Goal: Task Accomplishment & Management: Use online tool/utility

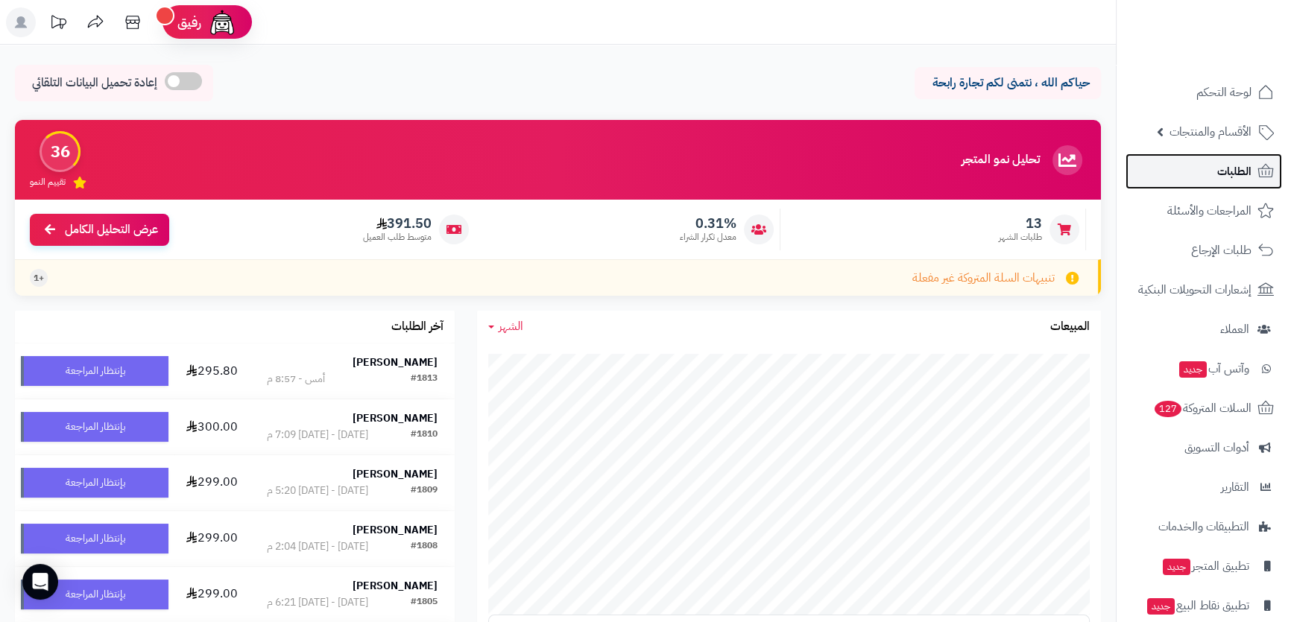
click at [1228, 169] on span "الطلبات" at bounding box center [1234, 171] width 34 height 21
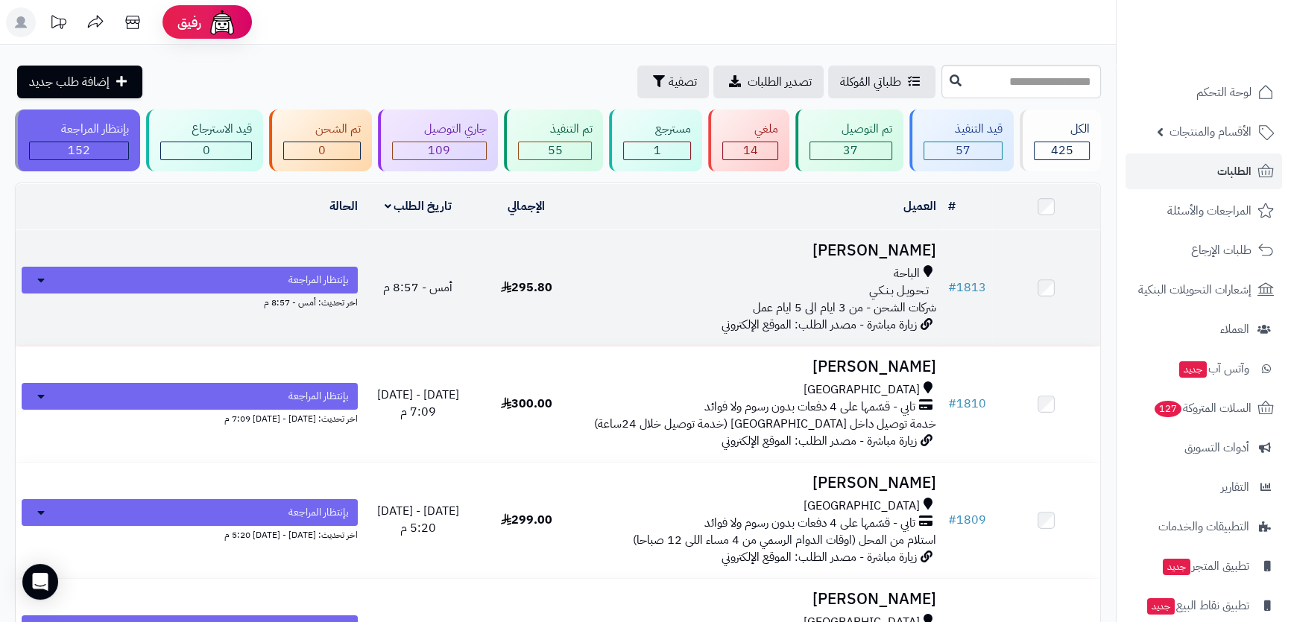
click at [765, 269] on div "الباحة" at bounding box center [762, 273] width 350 height 17
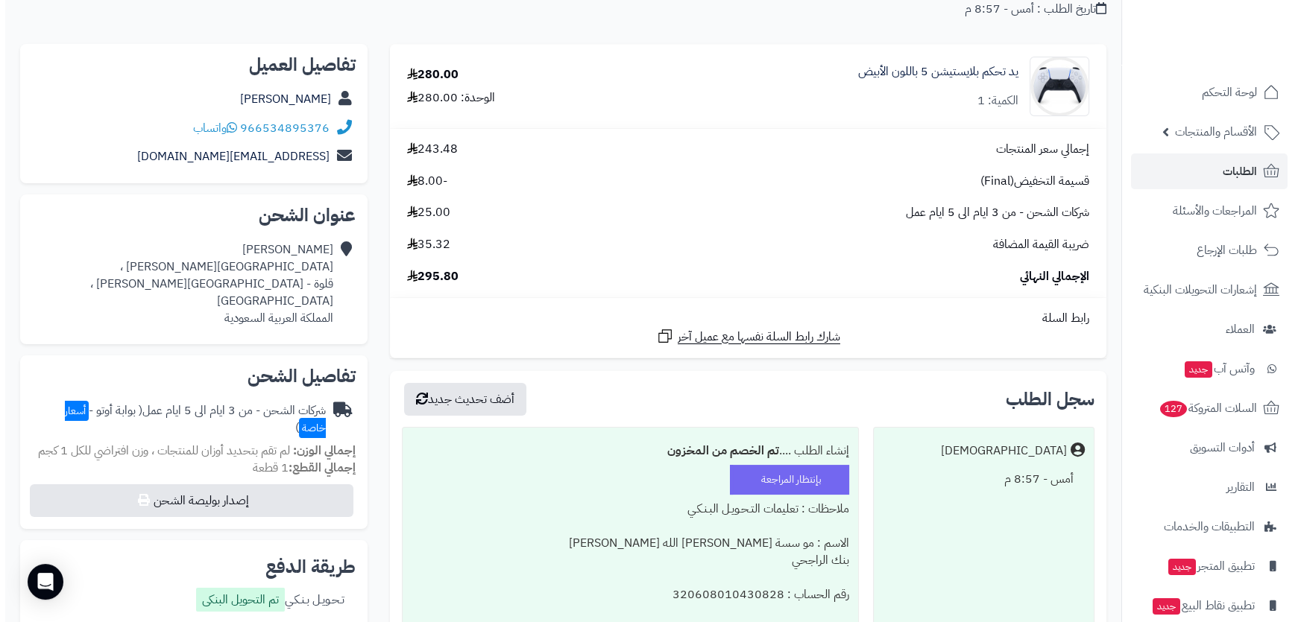
scroll to position [271, 0]
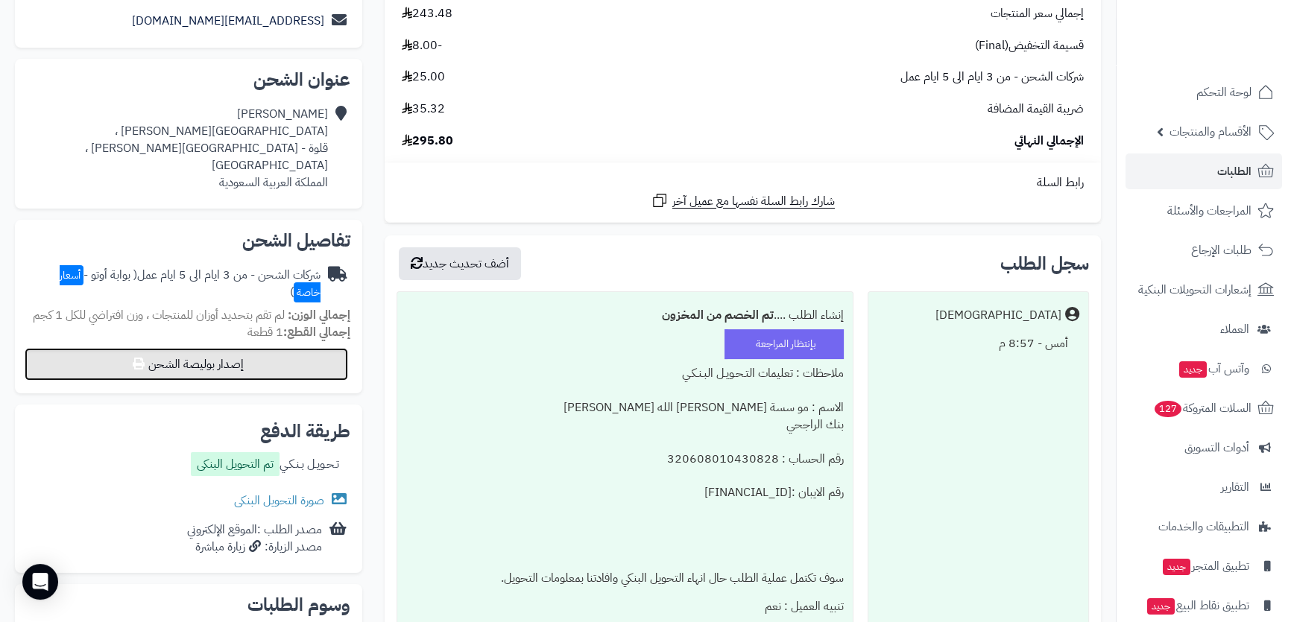
click at [167, 348] on button "إصدار بوليصة الشحن" at bounding box center [187, 364] width 324 height 33
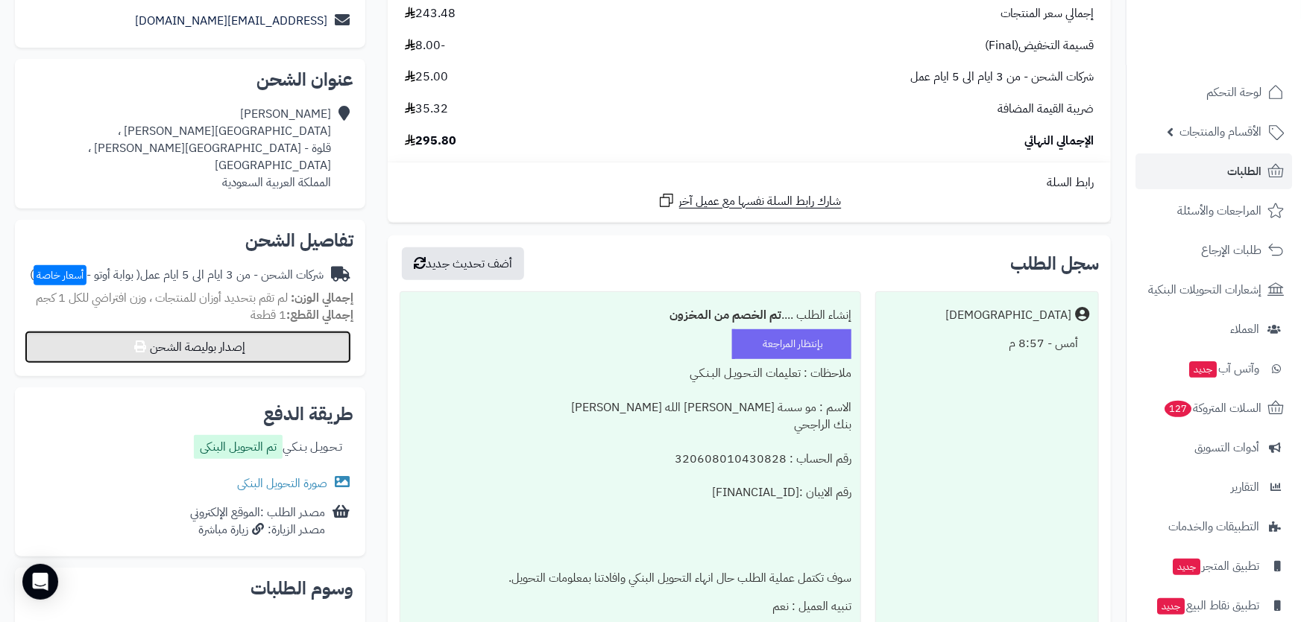
select select "***"
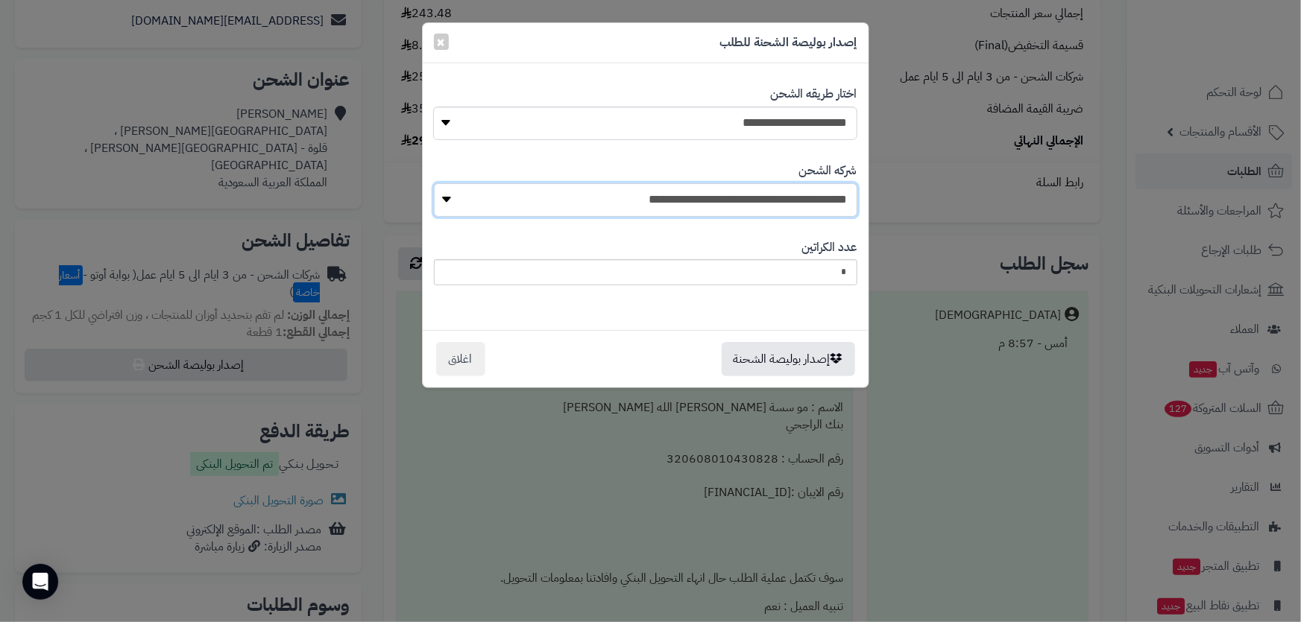
click at [760, 195] on select "**********" at bounding box center [645, 200] width 423 height 34
click at [756, 201] on select "**********" at bounding box center [645, 200] width 423 height 34
click at [761, 117] on select "**********" at bounding box center [644, 124] width 423 height 34
click at [433, 107] on select "**********" at bounding box center [644, 124] width 423 height 34
click at [760, 357] on button "إصدار بوليصة الشحنة" at bounding box center [788, 358] width 133 height 34
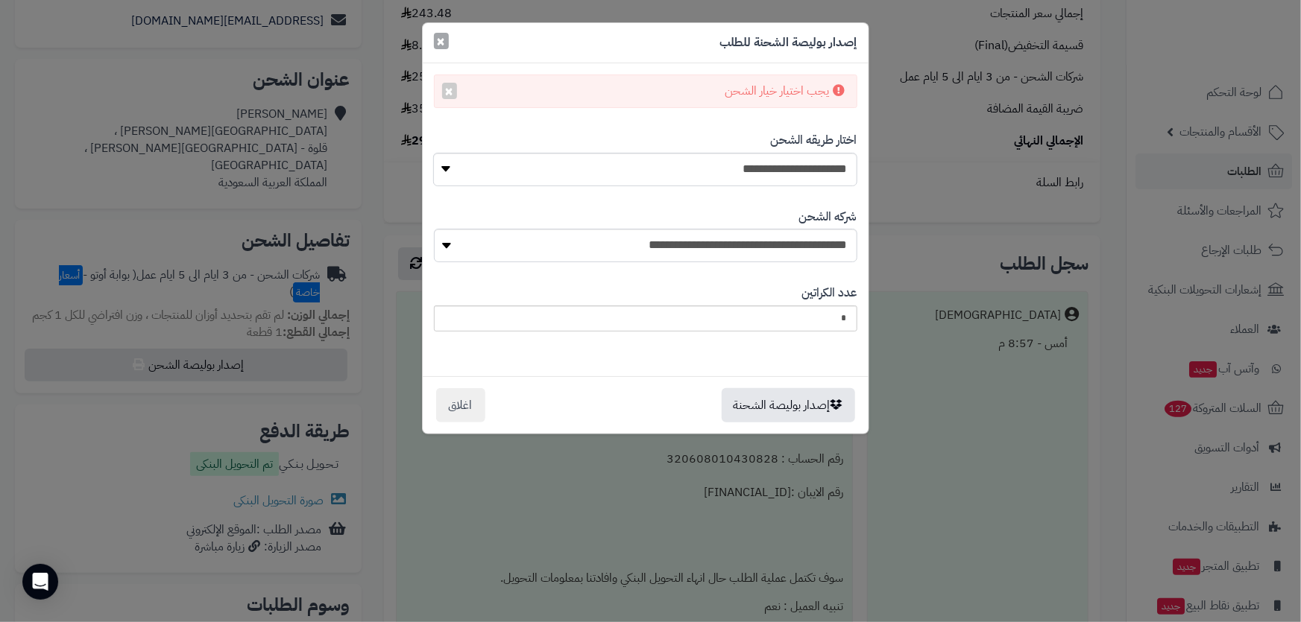
click at [443, 45] on span "×" at bounding box center [441, 41] width 9 height 22
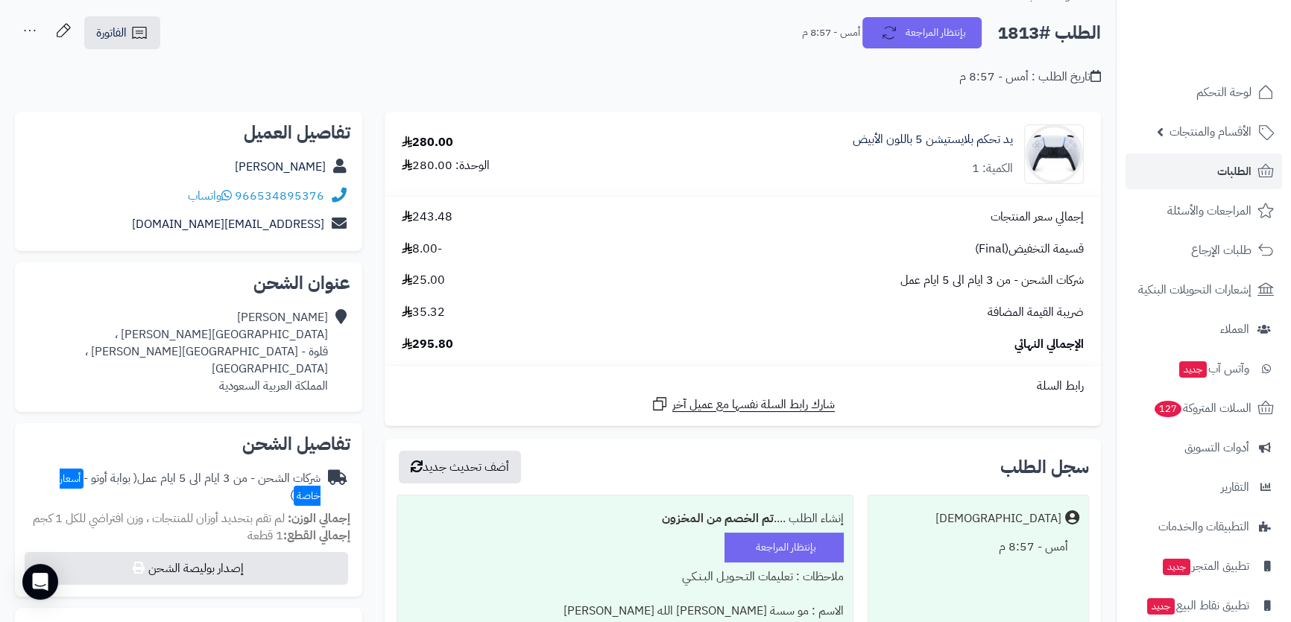
scroll to position [0, 0]
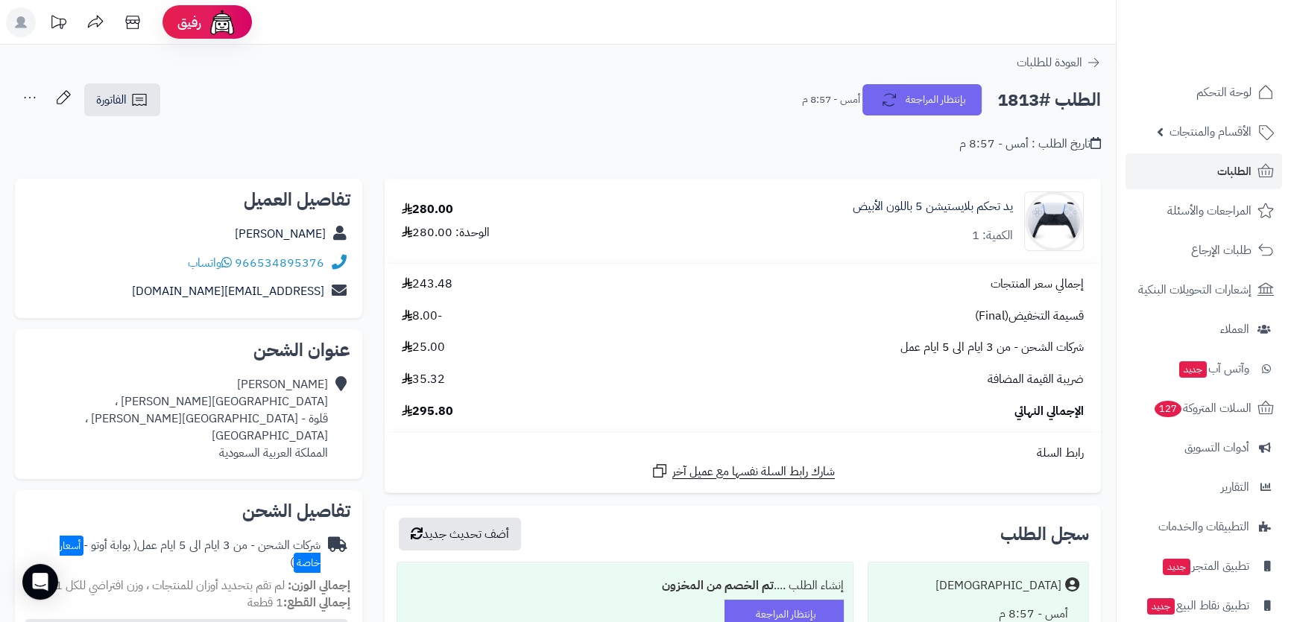
drag, startPoint x: 219, startPoint y: 227, endPoint x: 331, endPoint y: 236, distance: 112.2
click at [331, 236] on div "[PERSON_NAME]" at bounding box center [189, 234] width 324 height 29
copy div "[PERSON_NAME]"
drag, startPoint x: 324, startPoint y: 261, endPoint x: 265, endPoint y: 264, distance: 59.0
click at [259, 264] on div "966534895376 واتساب" at bounding box center [189, 263] width 324 height 29
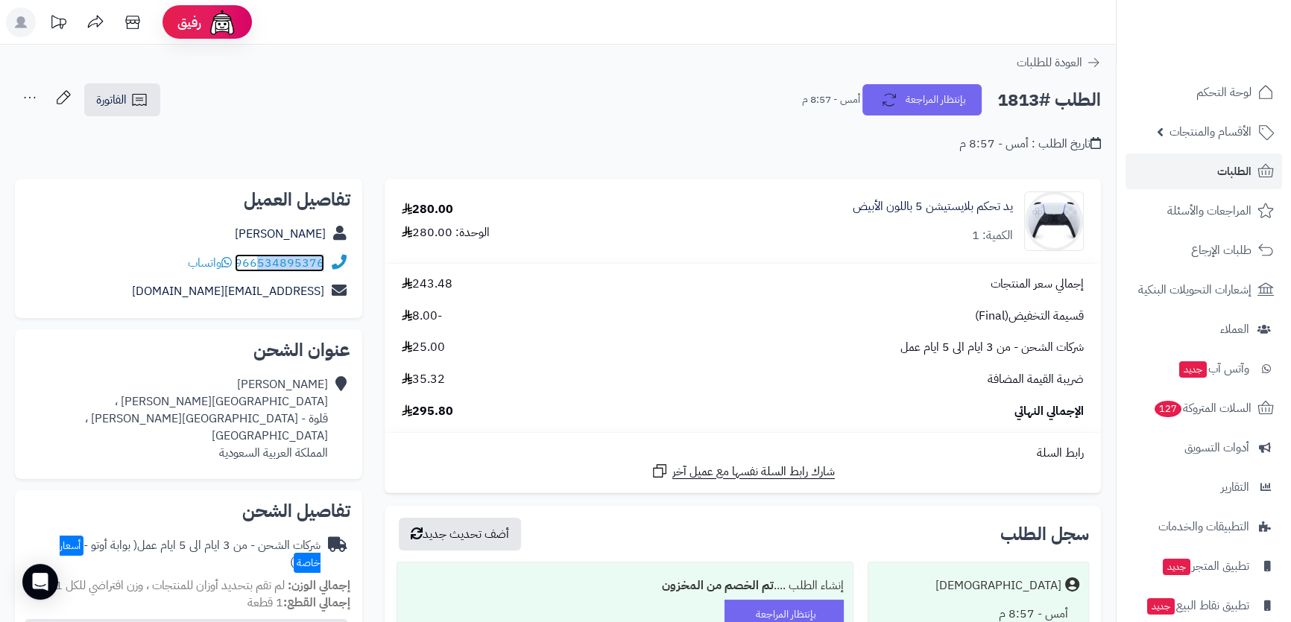
copy link "534895376"
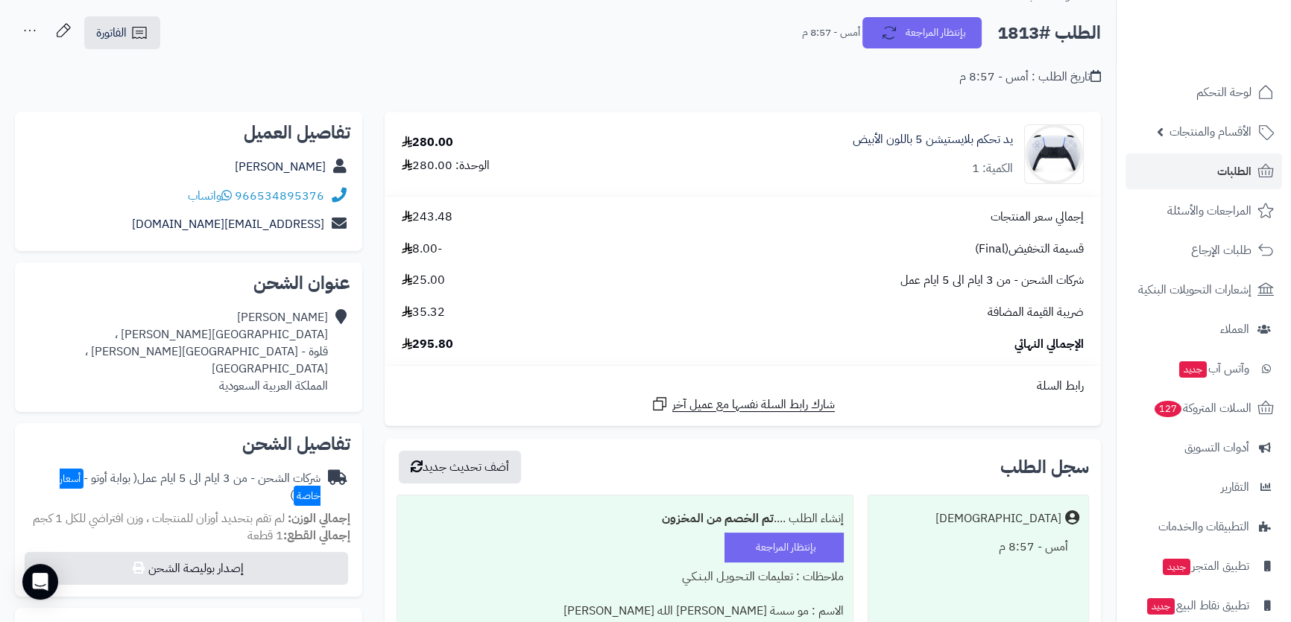
click at [295, 335] on div "[PERSON_NAME] [GEOGRAPHIC_DATA][PERSON_NAME] ، قلوة - [GEOGRAPHIC_DATA][PERSON_…" at bounding box center [177, 351] width 301 height 85
drag, startPoint x: 295, startPoint y: 335, endPoint x: 287, endPoint y: 347, distance: 14.5
click at [287, 347] on div "[PERSON_NAME] [GEOGRAPHIC_DATA][PERSON_NAME] ، قلوة - [GEOGRAPHIC_DATA][PERSON_…" at bounding box center [177, 351] width 301 height 85
drag, startPoint x: 287, startPoint y: 347, endPoint x: 215, endPoint y: 349, distance: 71.6
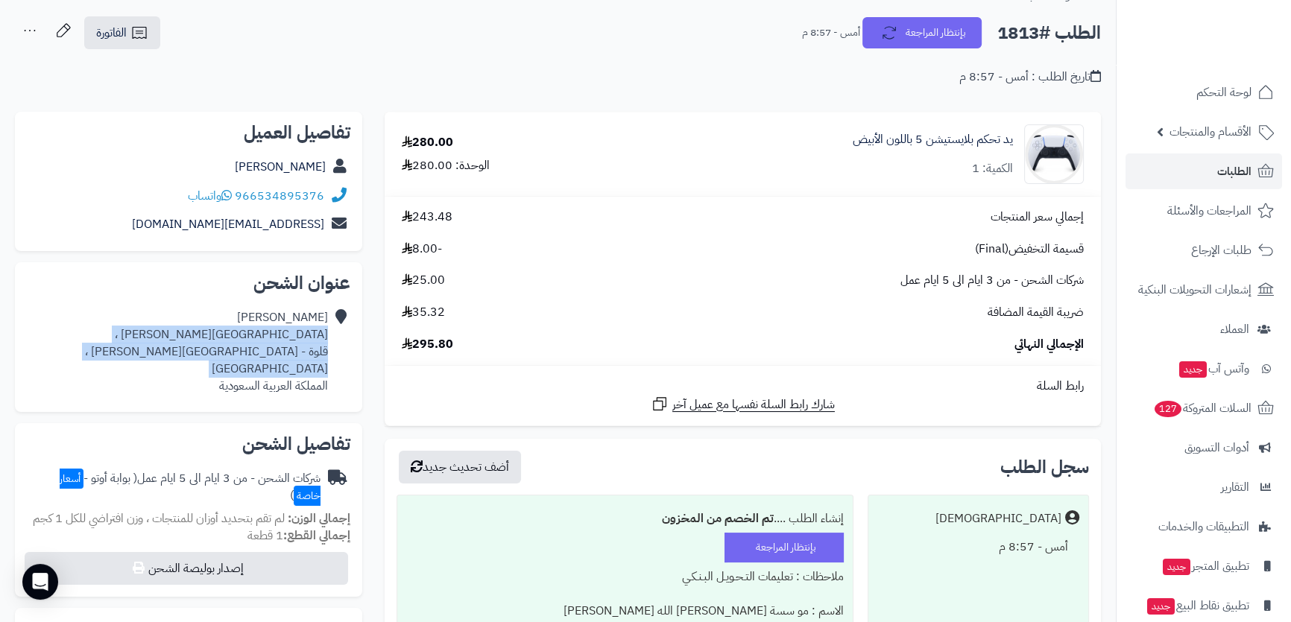
click at [259, 358] on div "[PERSON_NAME] [GEOGRAPHIC_DATA][PERSON_NAME] ، قلوة - [GEOGRAPHIC_DATA][PERSON_…" at bounding box center [177, 351] width 301 height 85
click at [215, 349] on div "[PERSON_NAME] [GEOGRAPHIC_DATA][PERSON_NAME] ، قلوة - [GEOGRAPHIC_DATA][PERSON_…" at bounding box center [177, 351] width 301 height 85
click at [275, 313] on div "[PERSON_NAME] [GEOGRAPHIC_DATA][PERSON_NAME] ، قلوة - [GEOGRAPHIC_DATA][PERSON_…" at bounding box center [177, 351] width 301 height 85
click at [275, 329] on div "[PERSON_NAME] [GEOGRAPHIC_DATA][PERSON_NAME] ، قلوة - [GEOGRAPHIC_DATA][PERSON_…" at bounding box center [177, 351] width 301 height 85
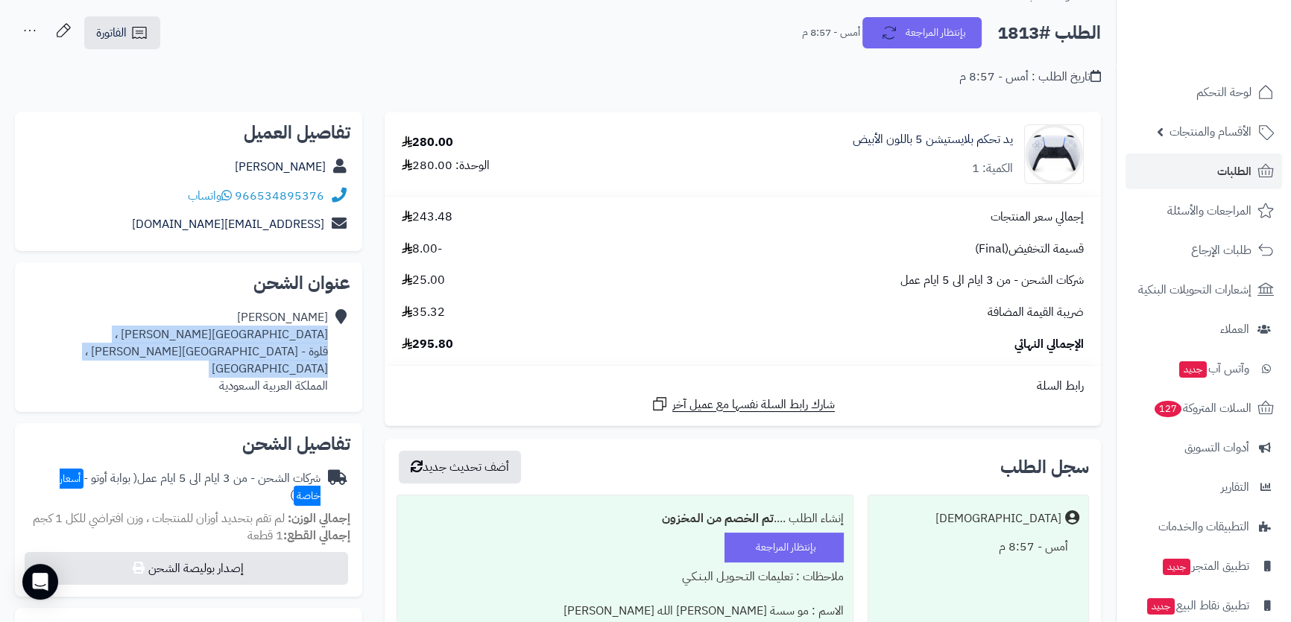
drag, startPoint x: 275, startPoint y: 329, endPoint x: 268, endPoint y: 355, distance: 27.1
click at [268, 355] on div "[PERSON_NAME] [GEOGRAPHIC_DATA][PERSON_NAME] ، قلوة - [GEOGRAPHIC_DATA][PERSON_…" at bounding box center [177, 351] width 301 height 85
copy div "[GEOGRAPHIC_DATA][PERSON_NAME] ، قلوة - [GEOGRAPHIC_DATA][PERSON_NAME] ، [GEOGR…"
click at [288, 330] on div "[PERSON_NAME] [GEOGRAPHIC_DATA][PERSON_NAME] ، قلوة - [GEOGRAPHIC_DATA][PERSON_…" at bounding box center [177, 351] width 301 height 85
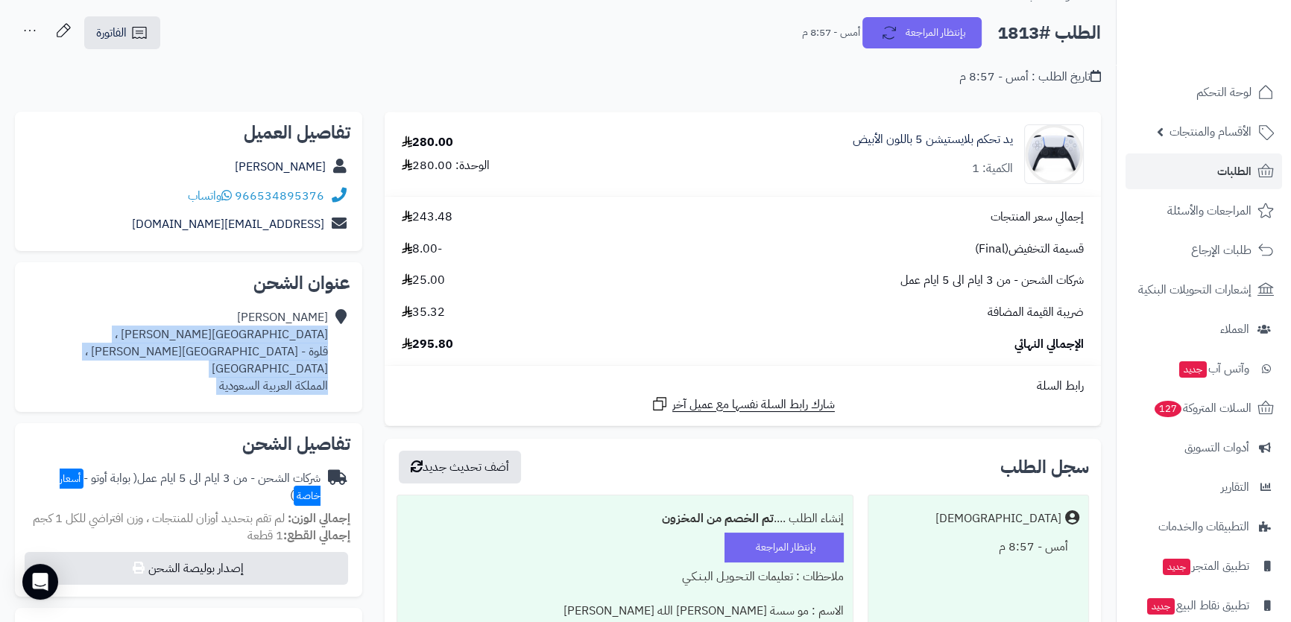
drag, startPoint x: 288, startPoint y: 330, endPoint x: 277, endPoint y: 370, distance: 41.3
click at [277, 370] on div "[PERSON_NAME] [GEOGRAPHIC_DATA][PERSON_NAME] ، قلوة - [GEOGRAPHIC_DATA][PERSON_…" at bounding box center [177, 351] width 301 height 85
